Goal: Check status: Check status

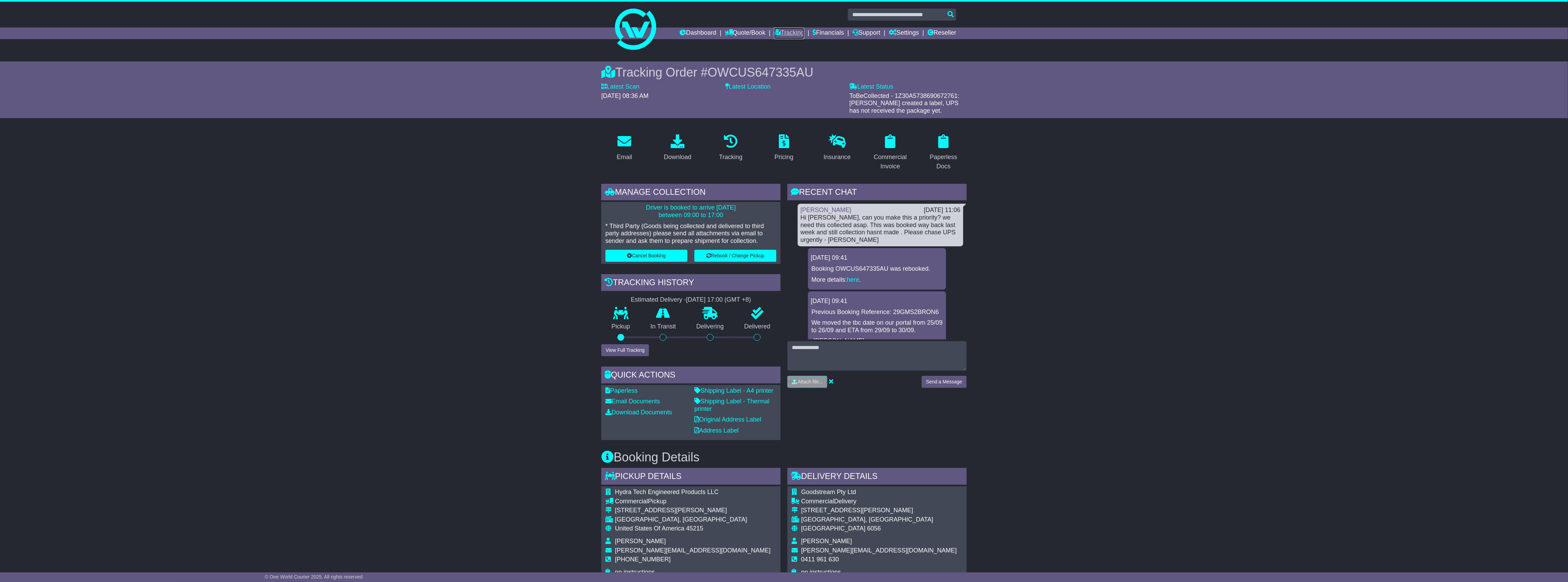
click at [784, 35] on link "Tracking" at bounding box center [789, 33] width 30 height 12
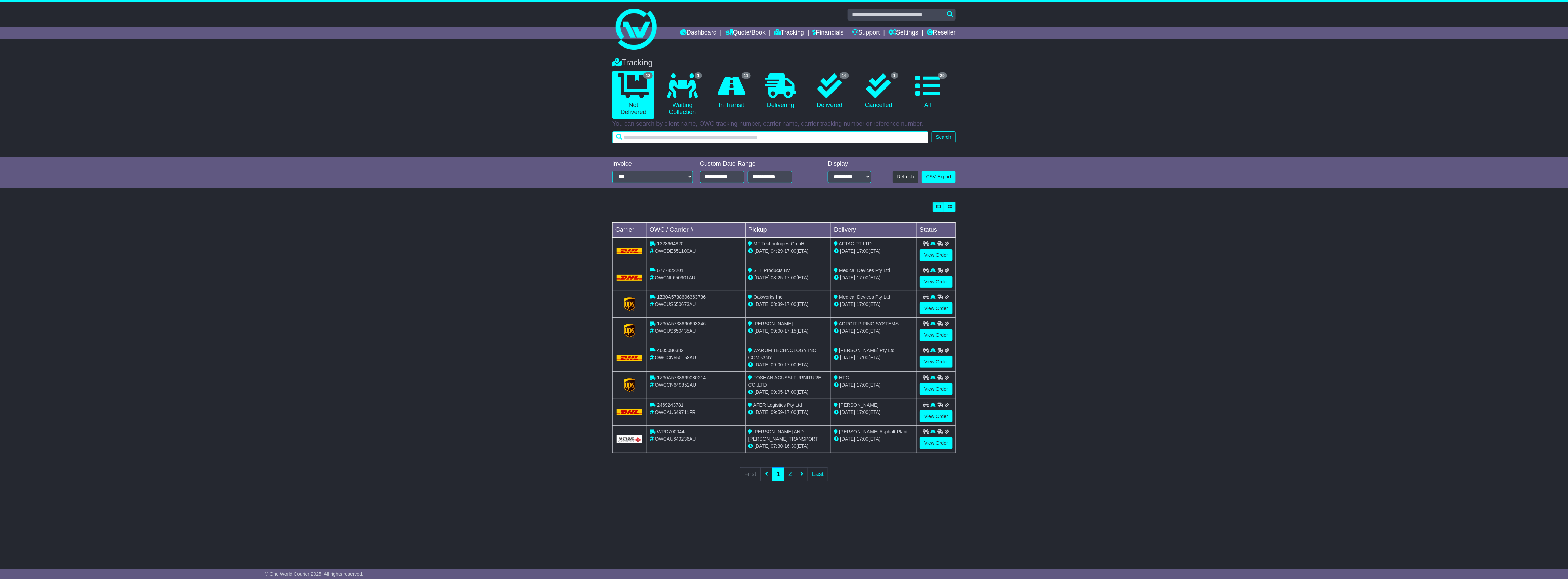
drag, startPoint x: 905, startPoint y: 139, endPoint x: 911, endPoint y: 132, distance: 9.2
click at [906, 139] on input "text" at bounding box center [771, 137] width 316 height 12
paste input "**********"
type input "**********"
click at [926, 104] on link "29 All" at bounding box center [927, 91] width 42 height 40
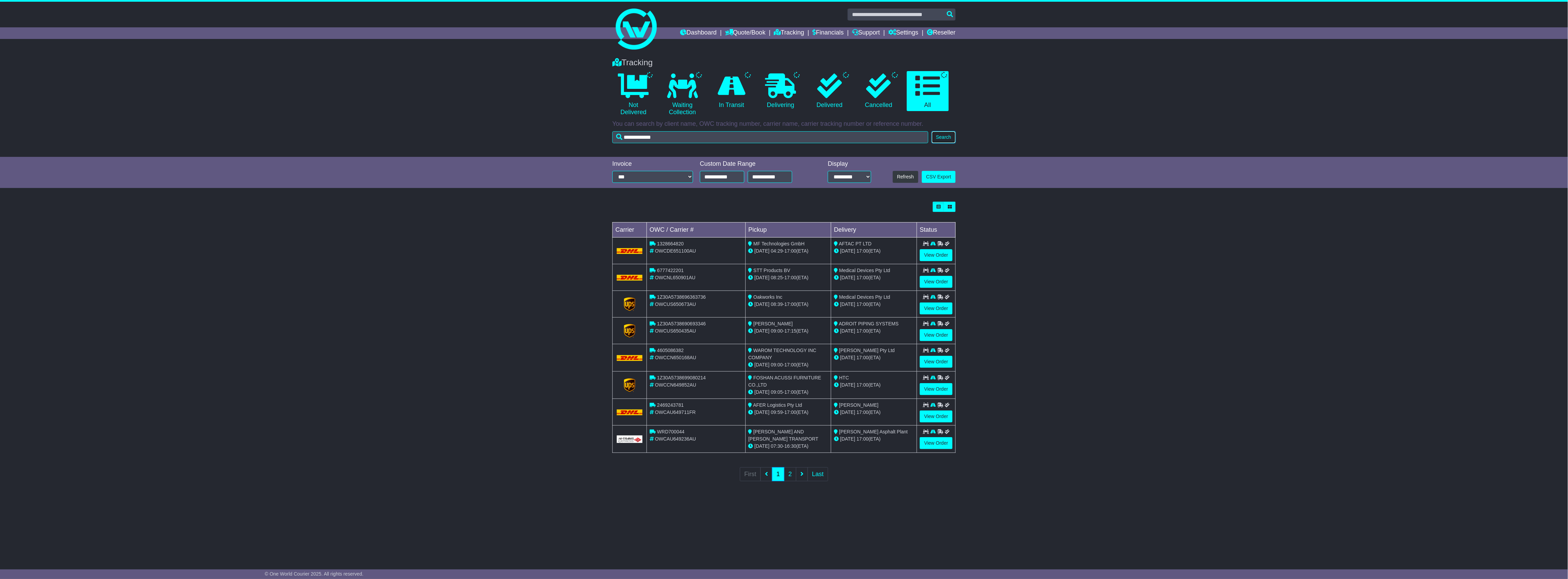
click at [943, 132] on button "Search" at bounding box center [943, 137] width 24 height 12
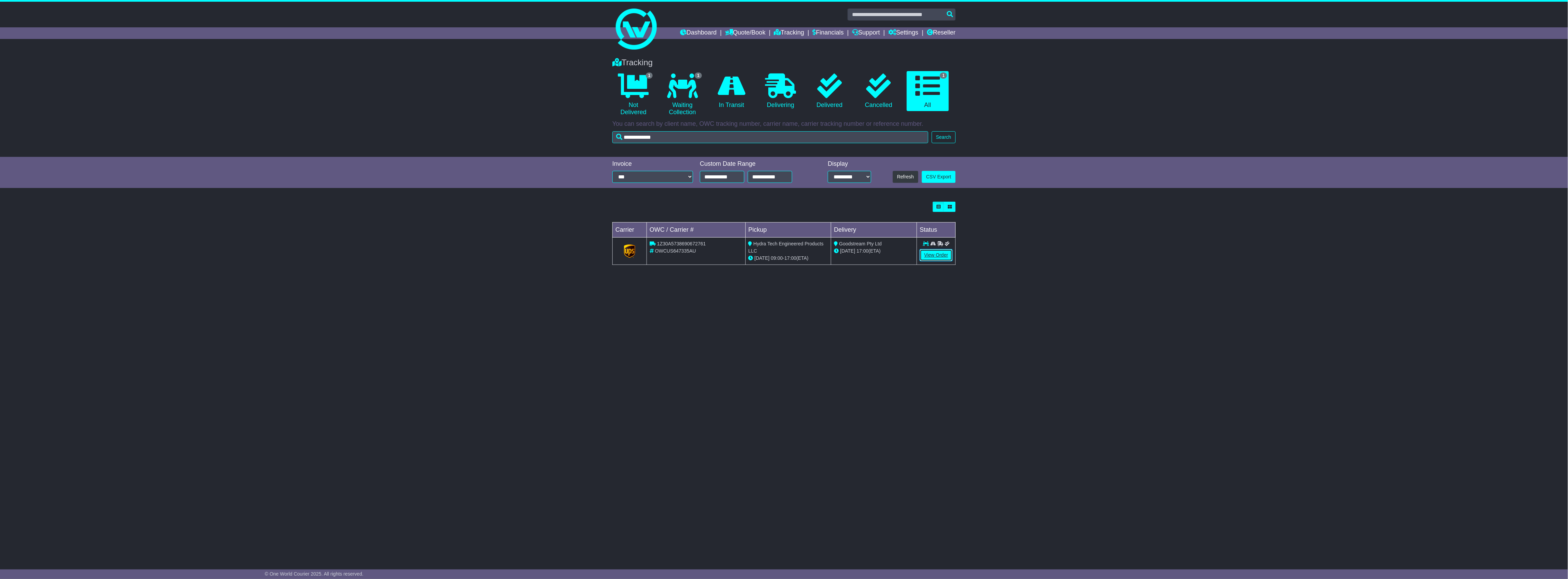
click at [941, 254] on link "View Order" at bounding box center [936, 255] width 32 height 12
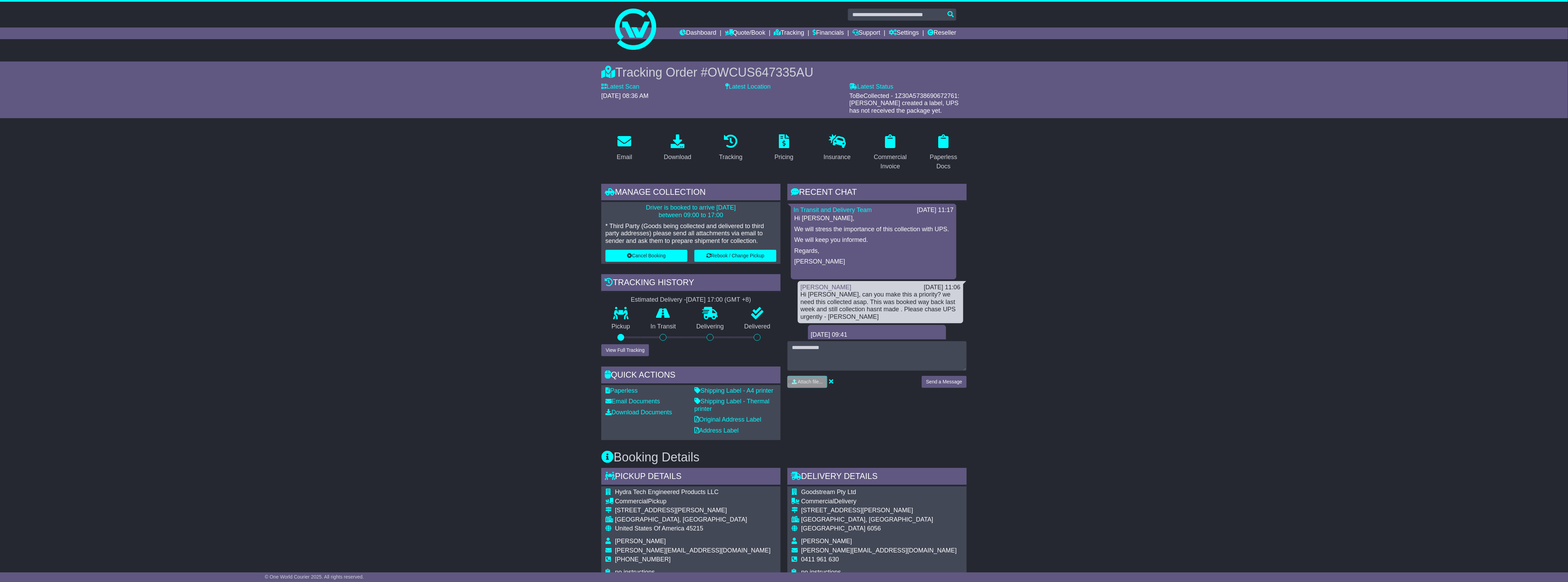
click at [378, 191] on div "Email Download Tracking Pricing Insurance" at bounding box center [784, 551] width 1568 height 845
click at [1548, 343] on div "Email Download Tracking Pricing Insurance" at bounding box center [784, 551] width 1568 height 845
click at [421, 514] on div "Email Download Tracking Pricing Insurance" at bounding box center [784, 551] width 1568 height 845
